Goal: Task Accomplishment & Management: Use online tool/utility

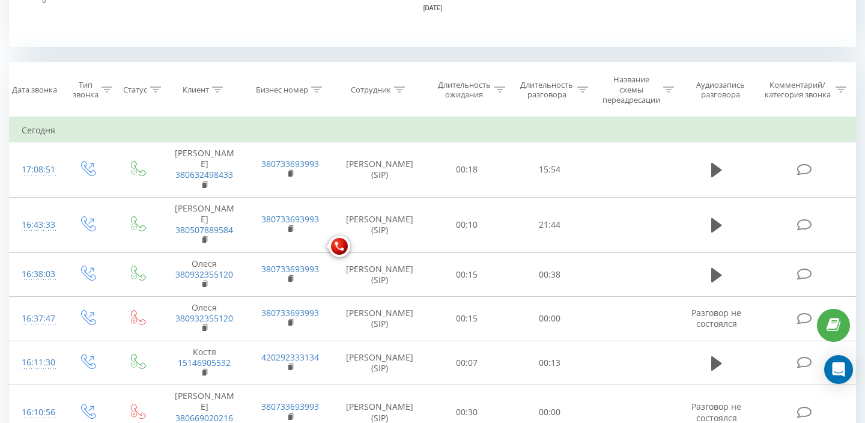
scroll to position [460, 0]
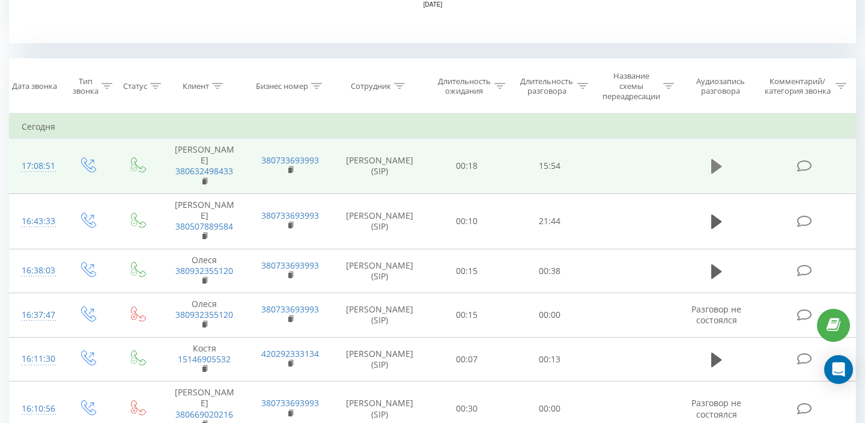
click at [719, 158] on icon at bounding box center [716, 166] width 11 height 17
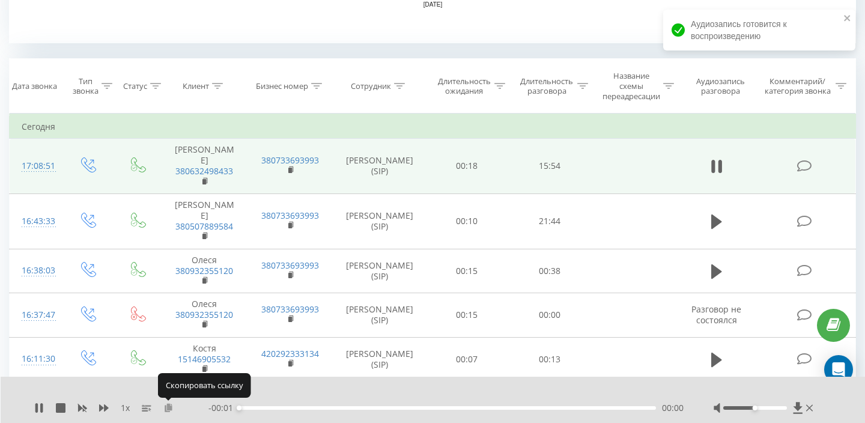
click at [168, 406] on icon at bounding box center [168, 407] width 10 height 8
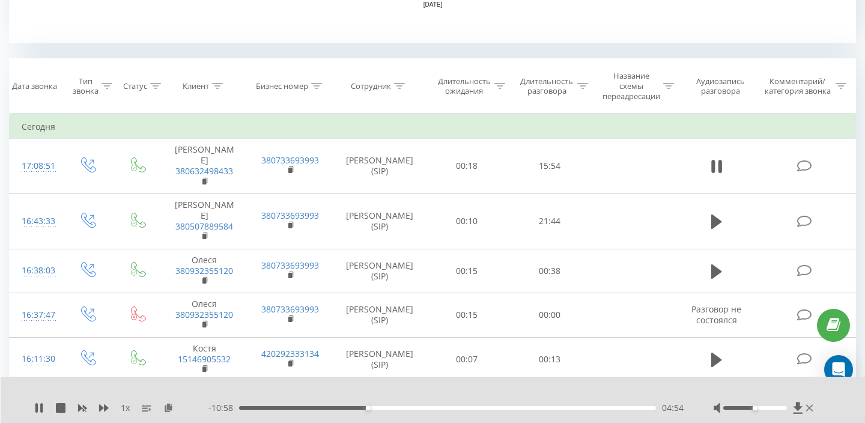
click at [125, 409] on span "1 x" at bounding box center [125, 408] width 9 height 12
click at [125, 407] on span "1 x" at bounding box center [125, 408] width 9 height 12
click at [128, 406] on span "1 x" at bounding box center [125, 408] width 9 height 12
click at [122, 411] on span "1 x" at bounding box center [125, 408] width 9 height 12
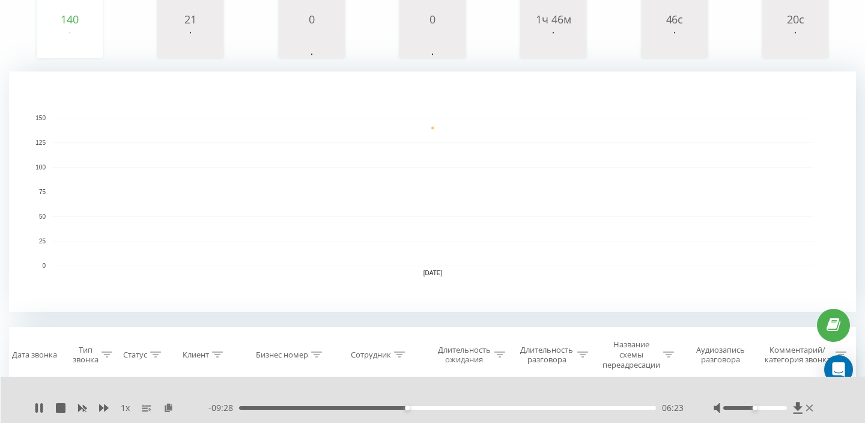
scroll to position [0, 0]
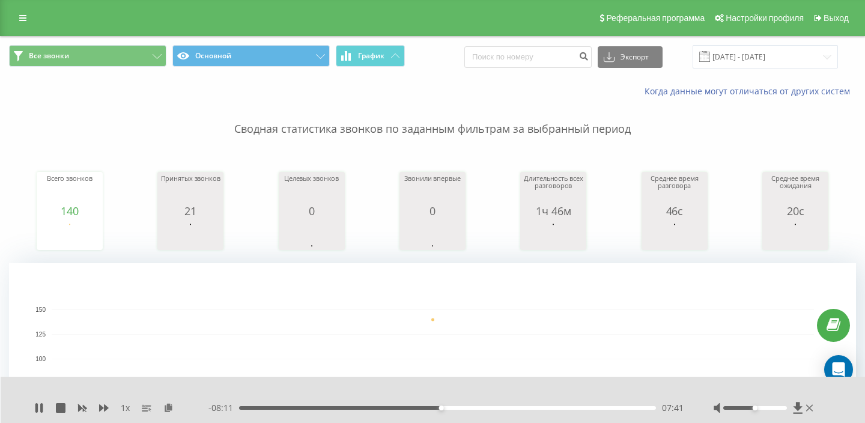
click at [127, 409] on span "1 x" at bounding box center [125, 408] width 9 height 12
click at [123, 409] on span "1 x" at bounding box center [125, 408] width 9 height 12
click at [123, 408] on span "1 x" at bounding box center [125, 408] width 9 height 12
click at [38, 408] on icon at bounding box center [39, 408] width 10 height 10
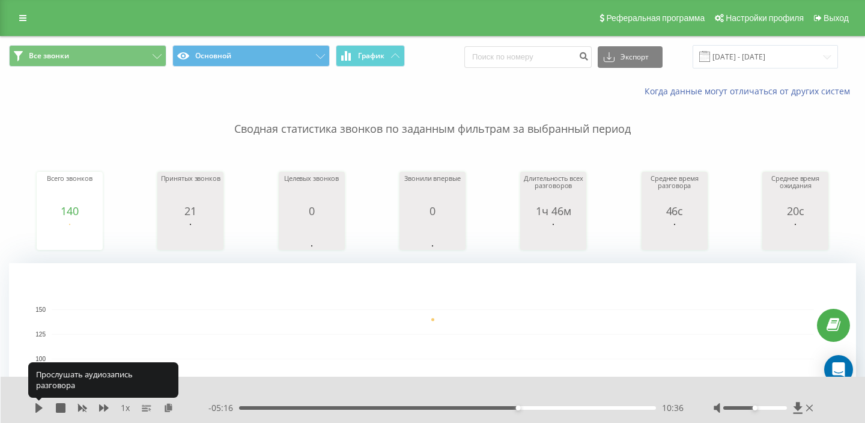
click at [38, 408] on icon at bounding box center [38, 408] width 7 height 10
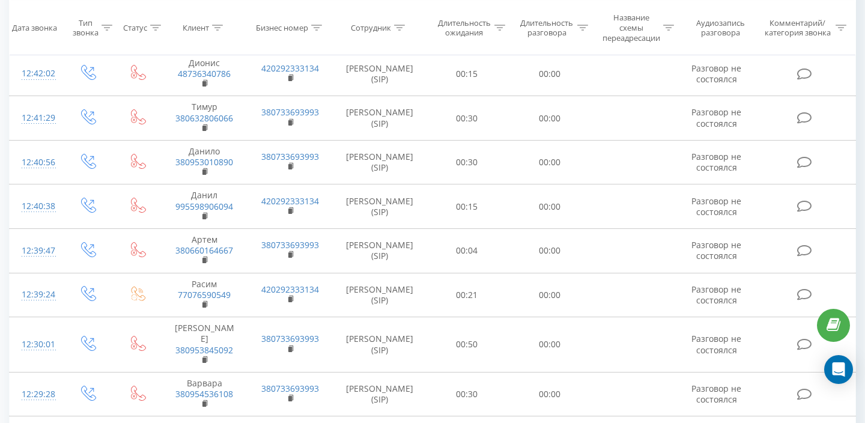
scroll to position [4715, 0]
